Goal: Task Accomplishment & Management: Manage account settings

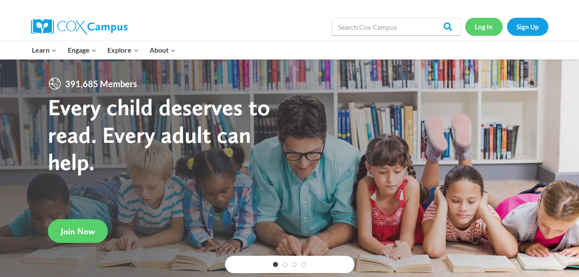
click at [482, 27] on link "Log In" at bounding box center [483, 27] width 37 height 18
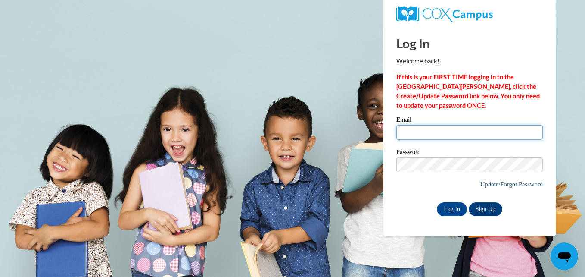
type input "[EMAIL_ADDRESS][DOMAIN_NAME]"
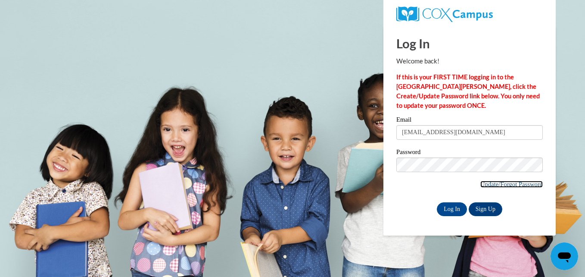
click at [510, 183] on link "Update/Forgot Password" at bounding box center [512, 184] width 62 height 7
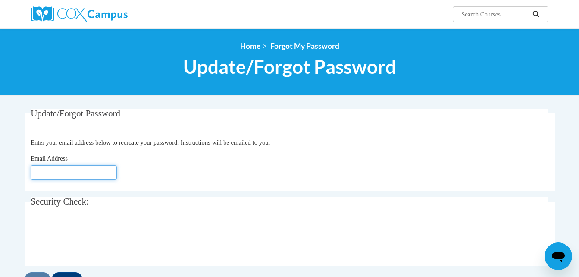
click at [75, 171] on input "Email Address" at bounding box center [74, 172] width 86 height 15
type input "[EMAIL_ADDRESS][DOMAIN_NAME]"
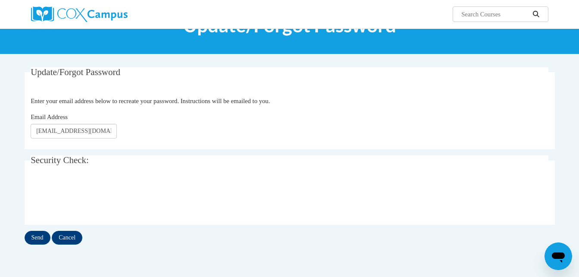
scroll to position [52, 0]
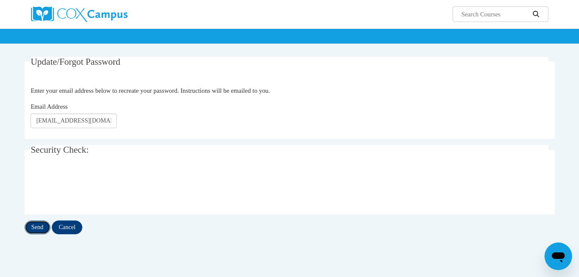
click at [41, 225] on input "Send" at bounding box center [38, 227] width 26 height 14
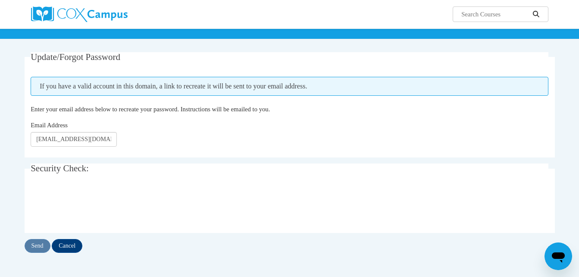
scroll to position [69, 0]
